Goal: Information Seeking & Learning: Learn about a topic

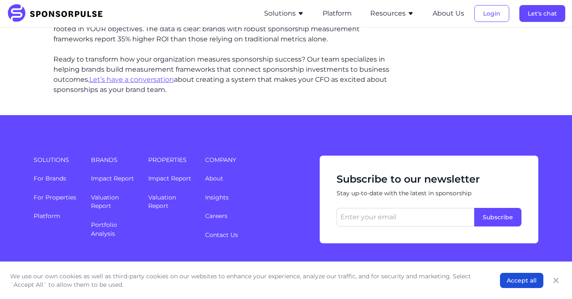
scroll to position [1155, 0]
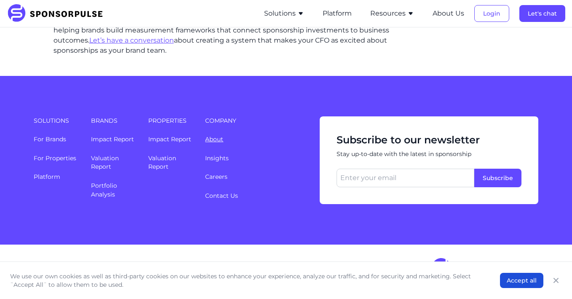
click at [221, 137] on link "About" at bounding box center [214, 139] width 18 height 8
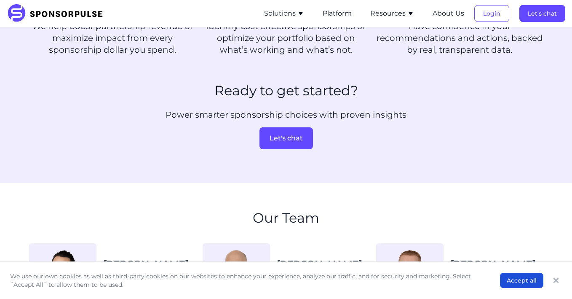
scroll to position [817, 0]
